Goal: Information Seeking & Learning: Learn about a topic

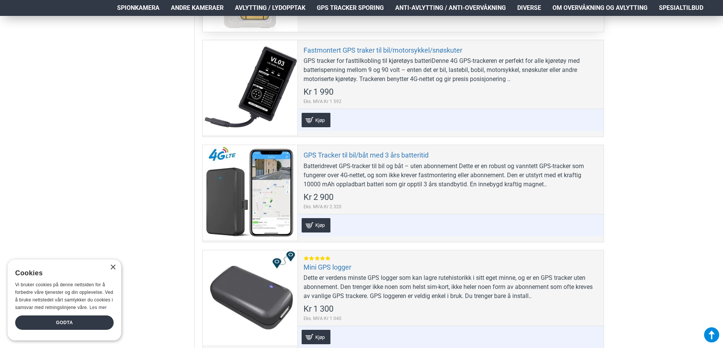
scroll to position [417, 0]
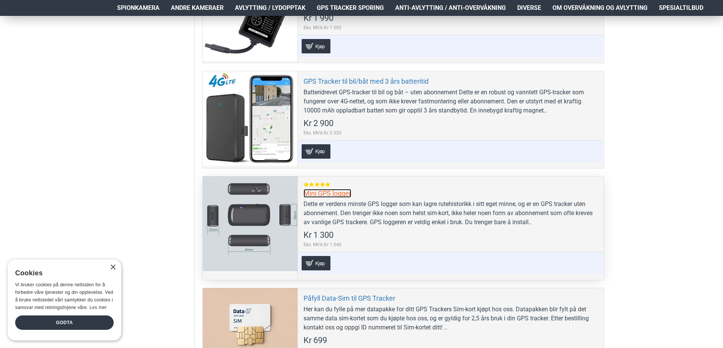
click at [324, 194] on link "Mini GPS logger" at bounding box center [327, 193] width 48 height 9
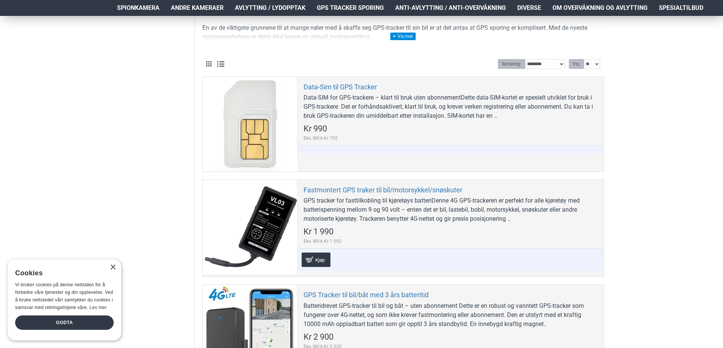
scroll to position [189, 0]
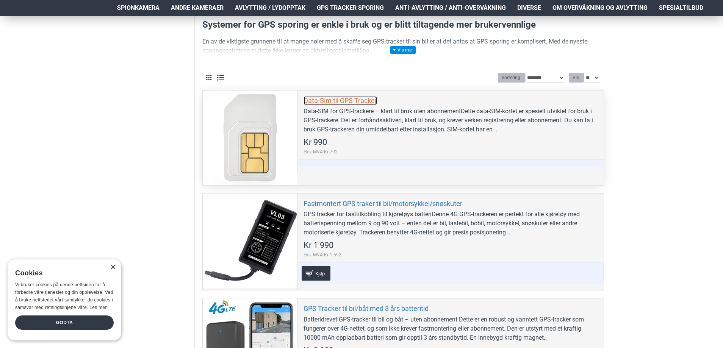
click at [306, 101] on link "Data-Sim til GPS Tracker" at bounding box center [339, 100] width 73 height 9
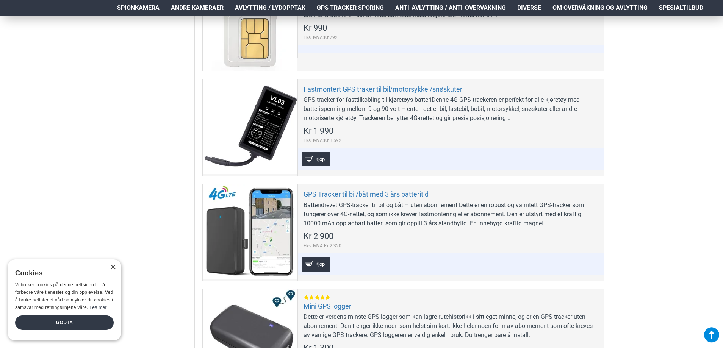
scroll to position [341, 0]
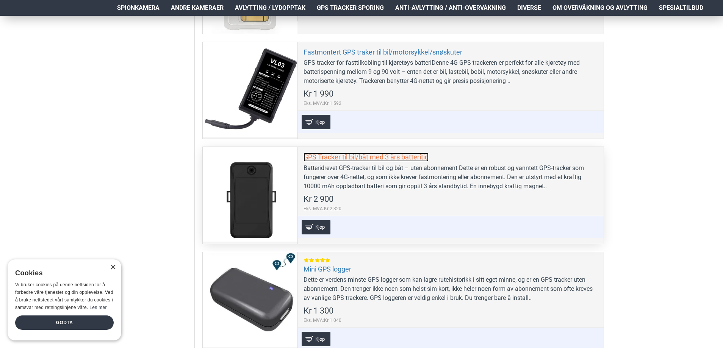
click at [335, 157] on link "GPS Tracker til bil/båt med 3 års batteritid" at bounding box center [365, 157] width 125 height 9
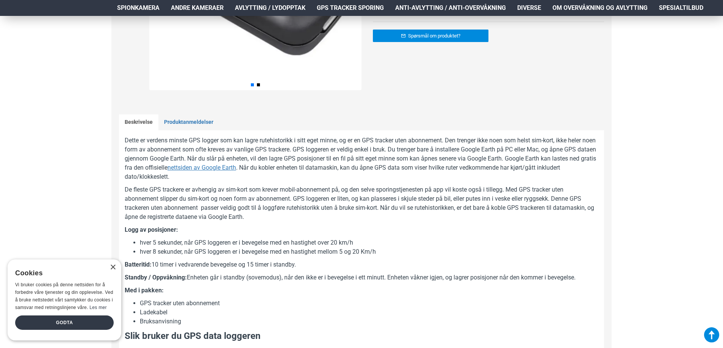
scroll to position [265, 0]
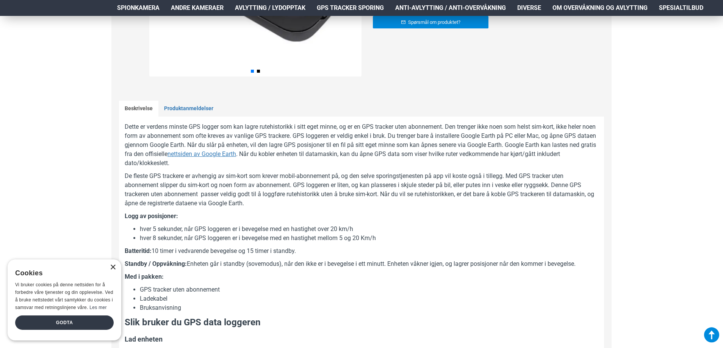
click at [112, 267] on div "×" at bounding box center [113, 268] width 6 height 6
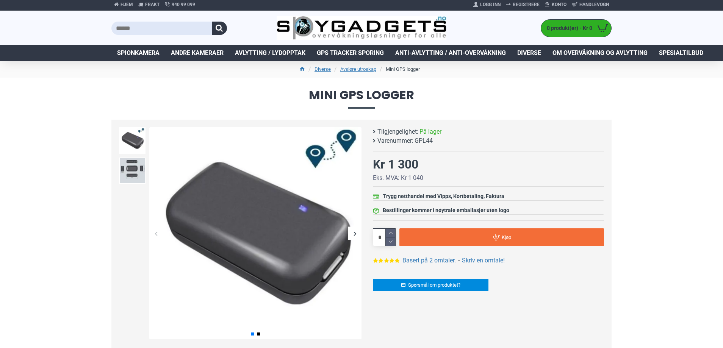
scroll to position [0, 0]
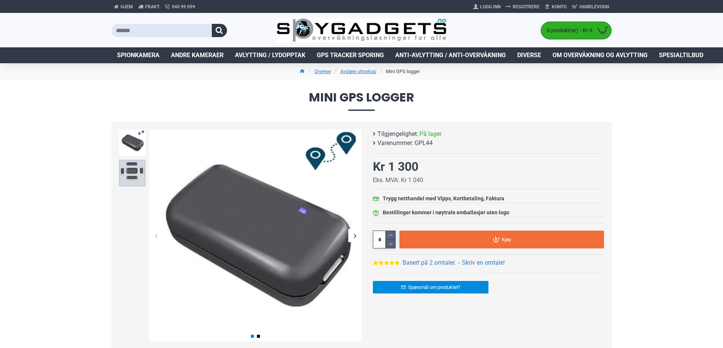
click at [133, 175] on img at bounding box center [132, 173] width 27 height 27
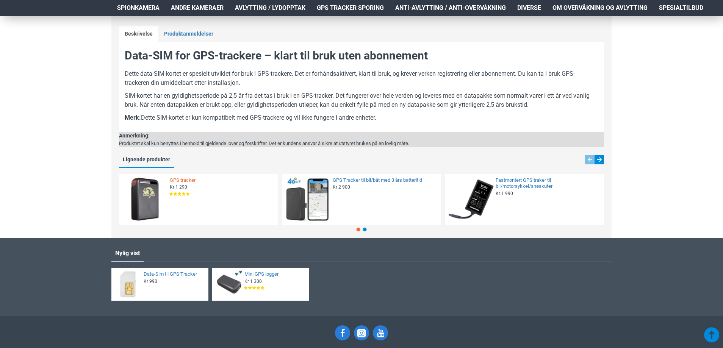
scroll to position [417, 0]
